Goal: Task Accomplishment & Management: Manage account settings

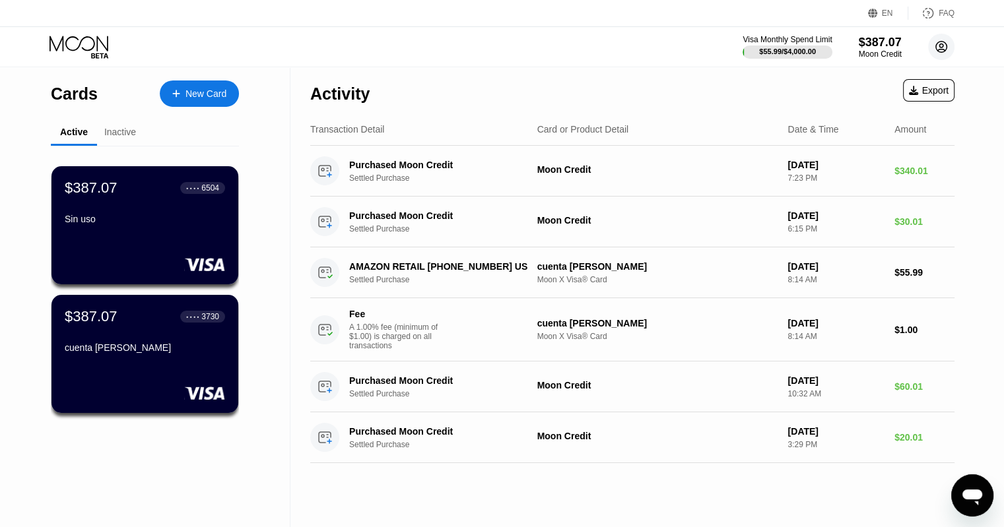
click at [950, 41] on circle at bounding box center [941, 47] width 26 height 26
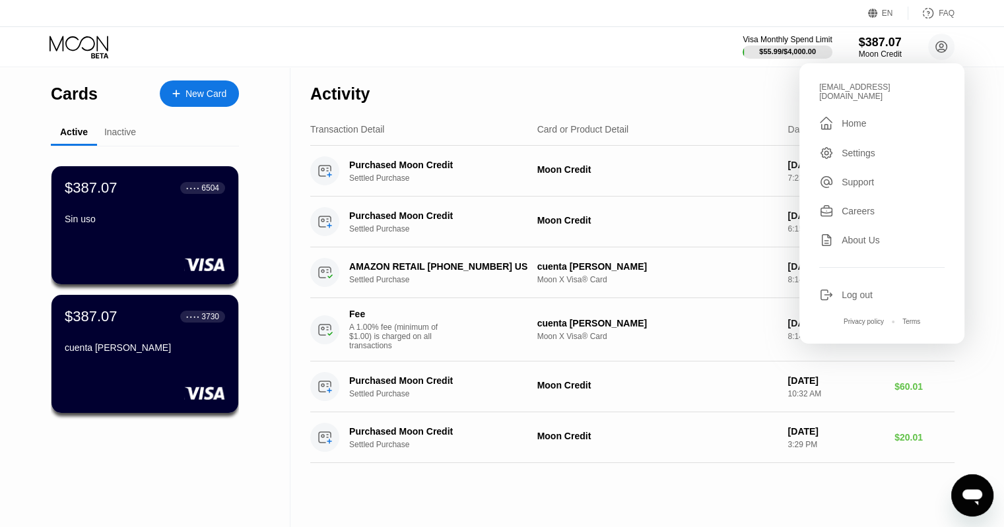
click at [866, 293] on div "Log out" at bounding box center [881, 295] width 125 height 15
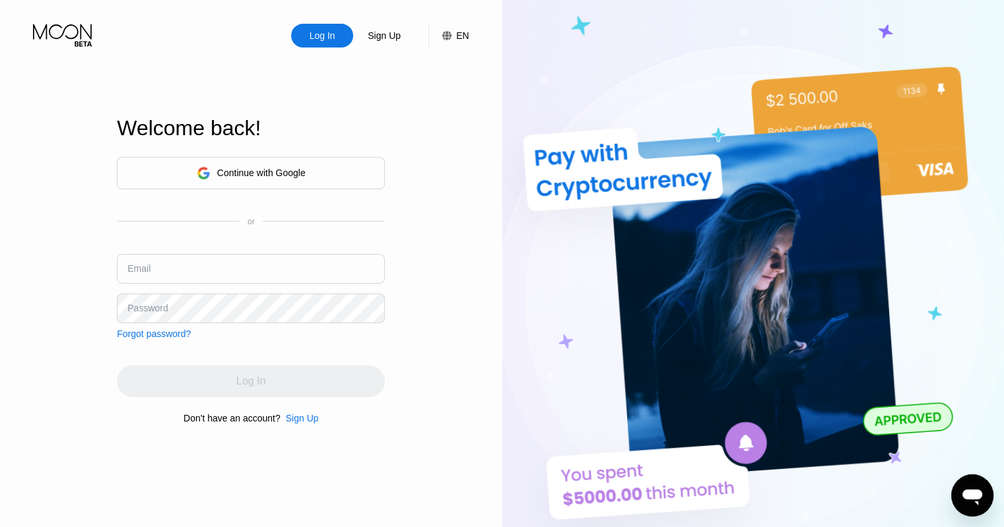
type input "tecnoadictoscompras22@gmail.com"
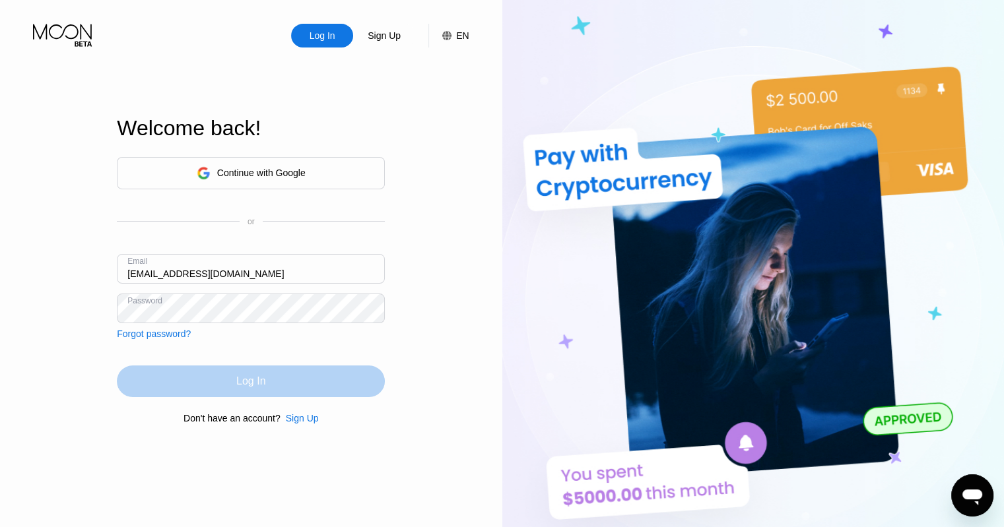
click at [286, 394] on div "Log In" at bounding box center [251, 382] width 268 height 32
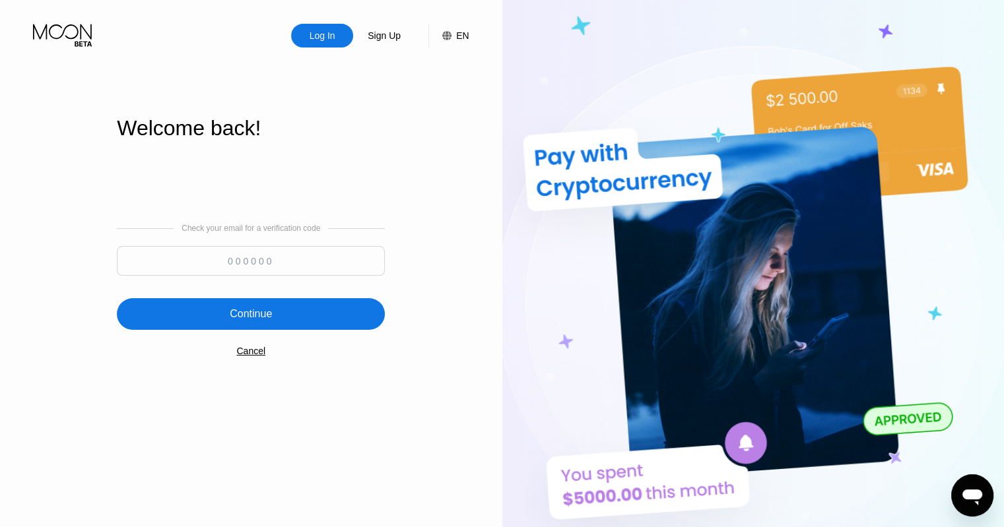
click at [84, 33] on icon at bounding box center [63, 35] width 61 height 23
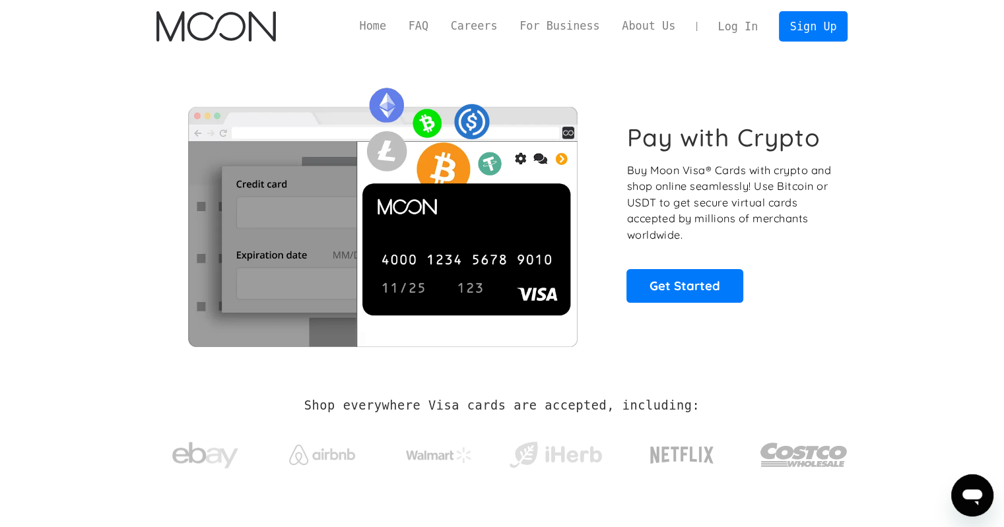
click at [751, 21] on link "Log In" at bounding box center [738, 26] width 62 height 29
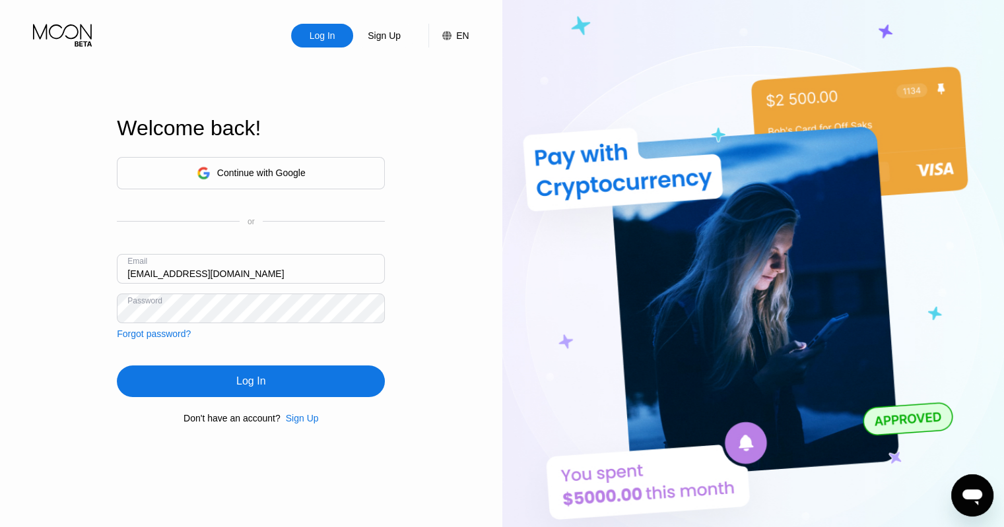
drag, startPoint x: 230, startPoint y: 275, endPoint x: 29, endPoint y: 262, distance: 201.0
click at [0, 259] on div "Log In Sign Up EN Language English Save Welcome back! Continue with Google or E…" at bounding box center [251, 290] width 502 height 580
paste input "[EMAIL_ADDRESS]"
type input "[EMAIL_ADDRESS][DOMAIN_NAME]"
click at [56, 294] on div "Log In Sign Up EN Language English Save Welcome back! Continue with Google or E…" at bounding box center [251, 290] width 502 height 580
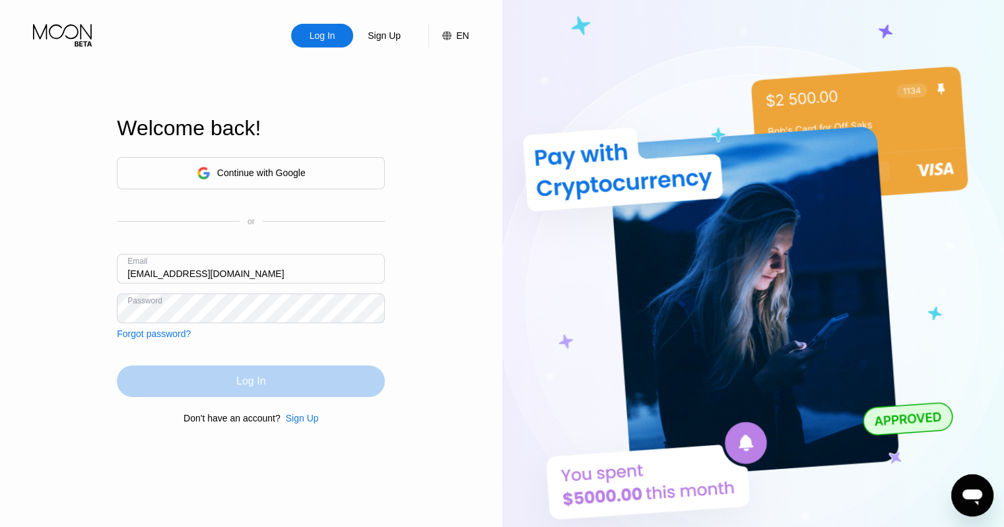
click at [374, 385] on div "Log In" at bounding box center [251, 382] width 268 height 32
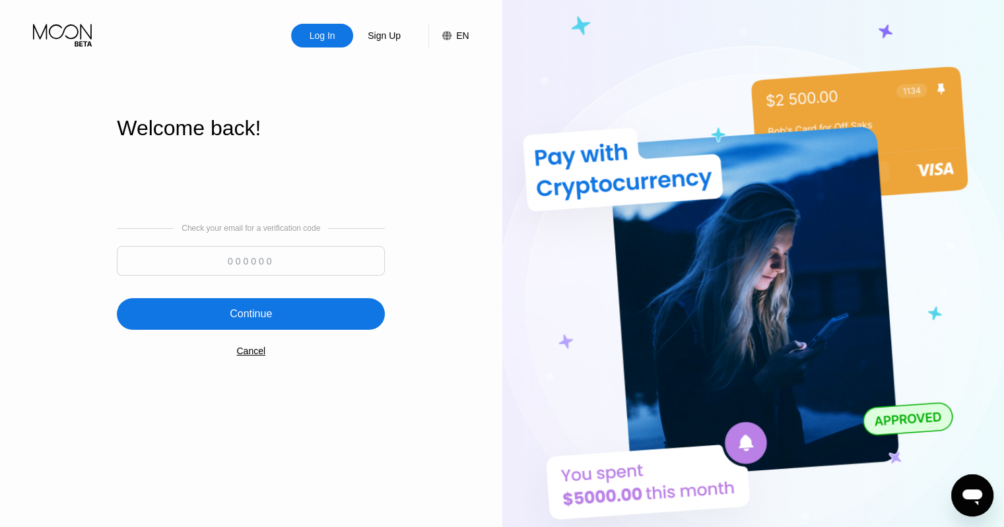
click at [292, 262] on input at bounding box center [251, 261] width 268 height 30
click at [312, 266] on input "122504" at bounding box center [251, 261] width 268 height 30
type input "122505"
click at [264, 317] on div "Continue" at bounding box center [251, 314] width 42 height 13
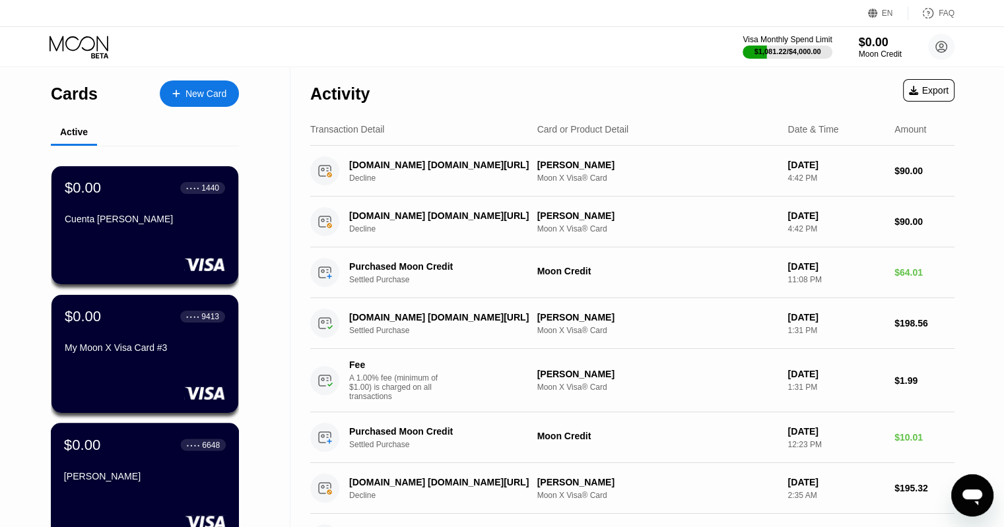
click at [133, 453] on div "$0.00 ● ● ● ● 6648" at bounding box center [145, 444] width 162 height 17
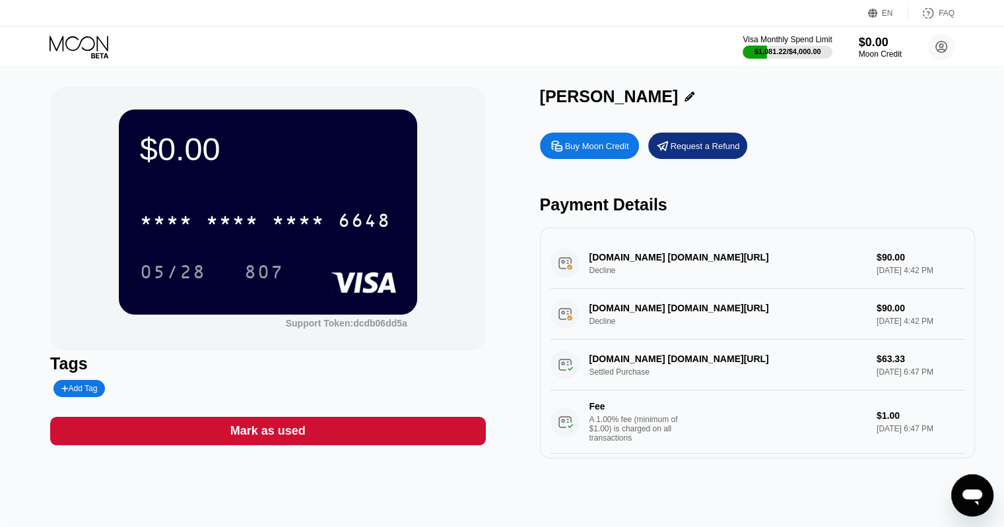
click at [101, 49] on icon at bounding box center [80, 47] width 61 height 23
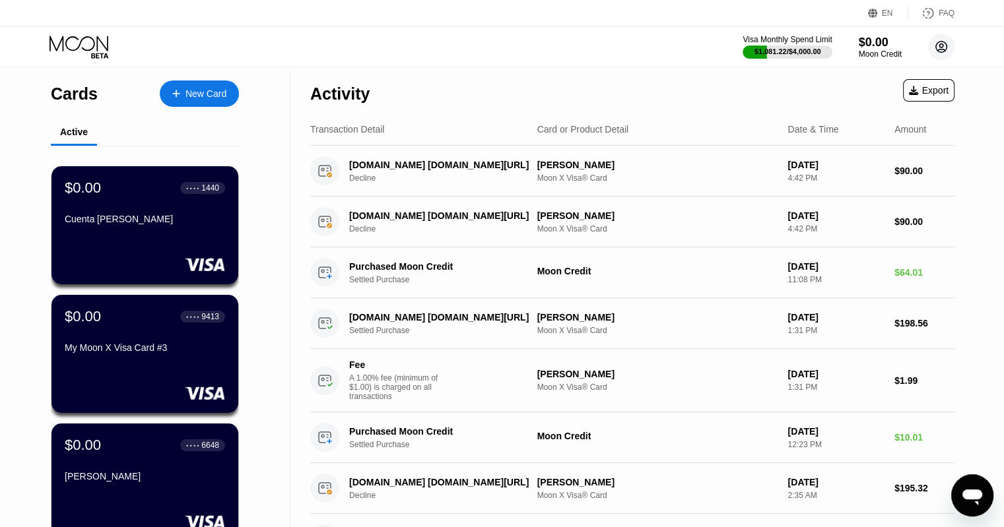
click at [946, 48] on icon at bounding box center [941, 47] width 11 height 11
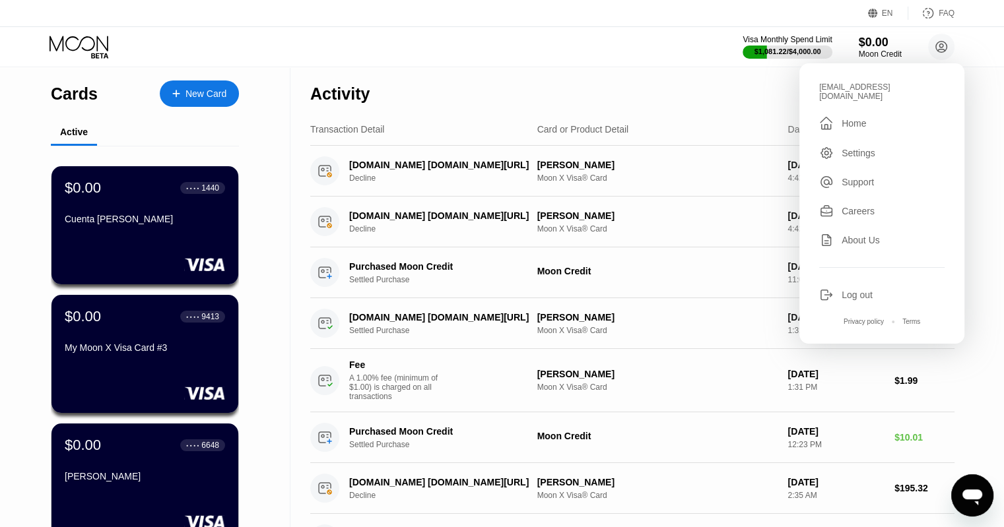
click at [862, 293] on div "Log out" at bounding box center [857, 295] width 31 height 11
